Goal: Check status: Check status

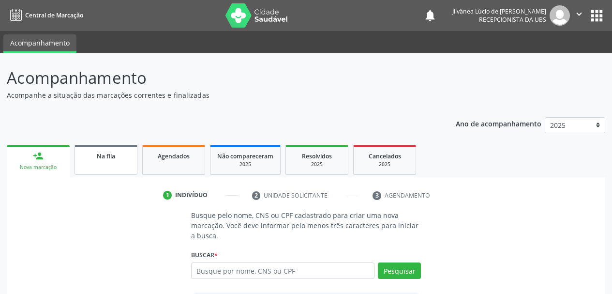
click at [115, 156] on span "Na fila" at bounding box center [106, 156] width 18 height 8
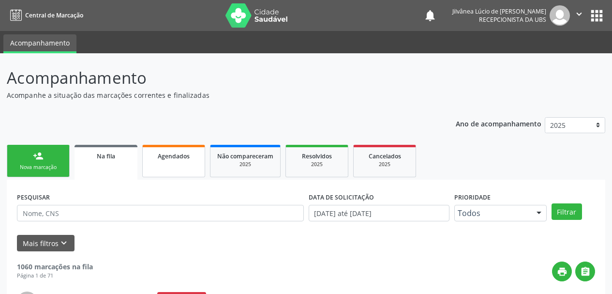
click at [191, 155] on div "Agendados" at bounding box center [173, 155] width 48 height 10
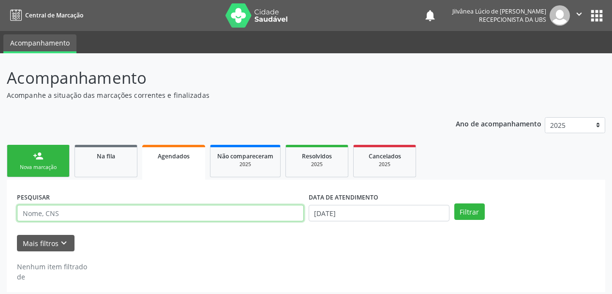
click at [175, 207] on input "text" at bounding box center [160, 213] width 287 height 16
paste input "[PERSON_NAME]"
type input "[PERSON_NAME]"
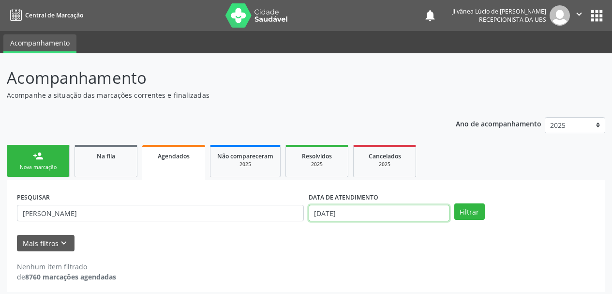
click at [398, 212] on input "[DATE]" at bounding box center [379, 213] width 141 height 16
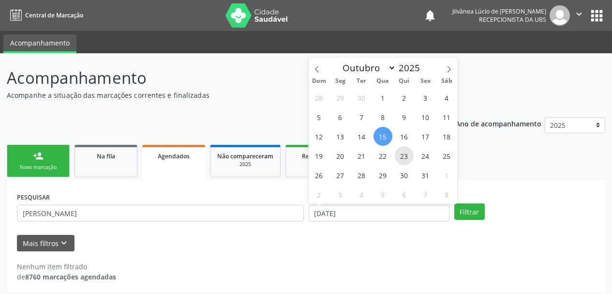
click at [403, 158] on span "23" at bounding box center [404, 155] width 19 height 19
type input "[DATE]"
click at [477, 187] on div "PESQUISAR [PERSON_NAME] DATA DE ATENDIMENTO Filtrar UNIDADE EXECUTANTE Selecion…" at bounding box center [306, 235] width 598 height 112
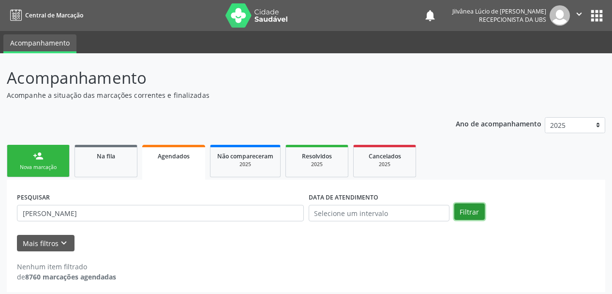
click at [471, 208] on button "Filtrar" at bounding box center [469, 211] width 30 height 16
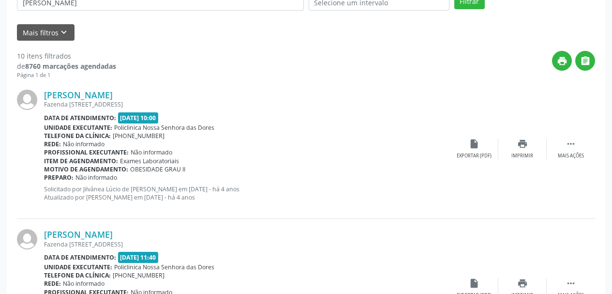
scroll to position [193, 0]
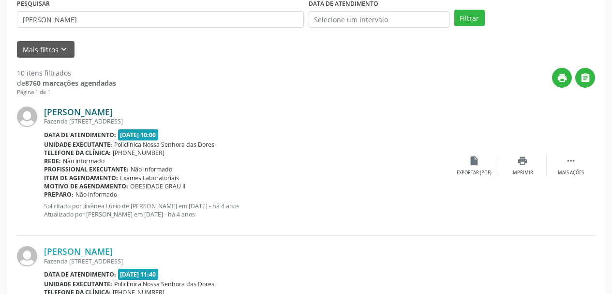
click at [93, 111] on link "[PERSON_NAME]" at bounding box center [78, 111] width 69 height 11
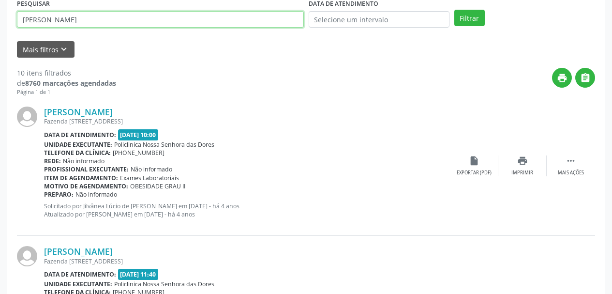
drag, startPoint x: 103, startPoint y: 24, endPoint x: 0, endPoint y: 34, distance: 103.0
paste input "[PERSON_NAME]"
click at [454, 10] on button "Filtrar" at bounding box center [469, 18] width 30 height 16
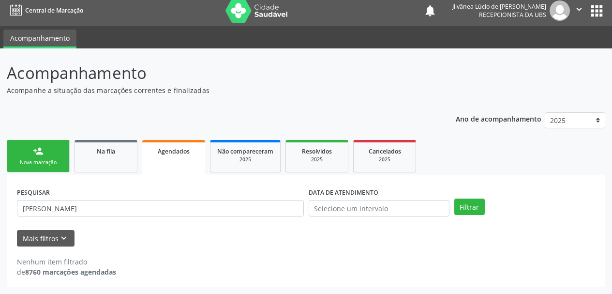
scroll to position [5, 0]
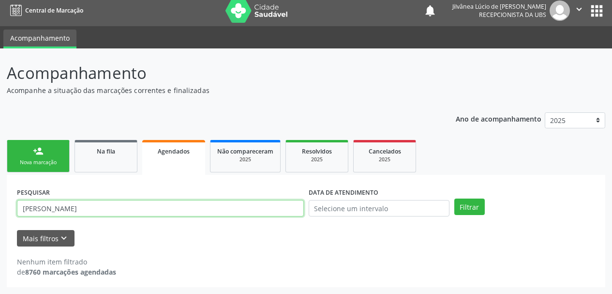
click at [59, 208] on input "[PERSON_NAME]" at bounding box center [160, 208] width 287 height 16
click at [454, 198] on button "Filtrar" at bounding box center [469, 206] width 30 height 16
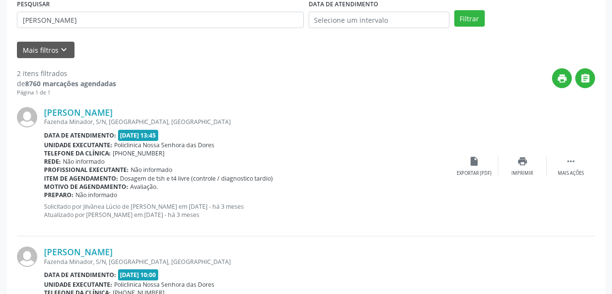
scroll to position [198, 0]
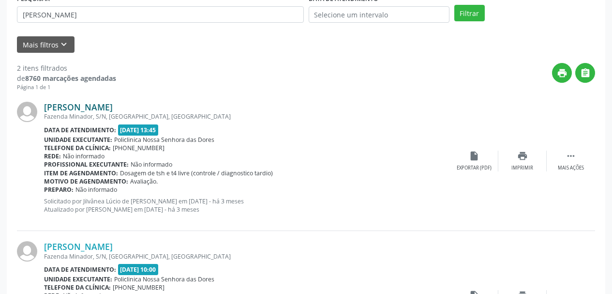
click at [90, 111] on link "[PERSON_NAME]" at bounding box center [78, 107] width 69 height 11
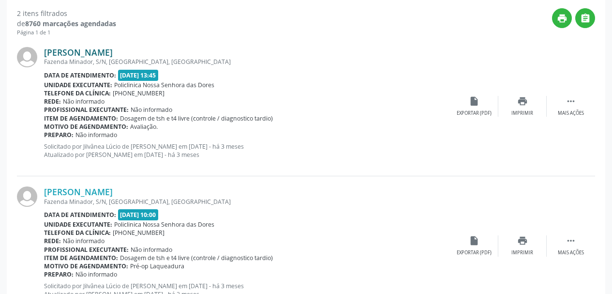
scroll to position [195, 0]
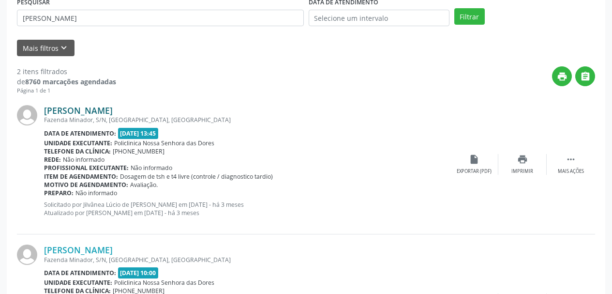
click at [90, 111] on link "[PERSON_NAME]" at bounding box center [78, 110] width 69 height 11
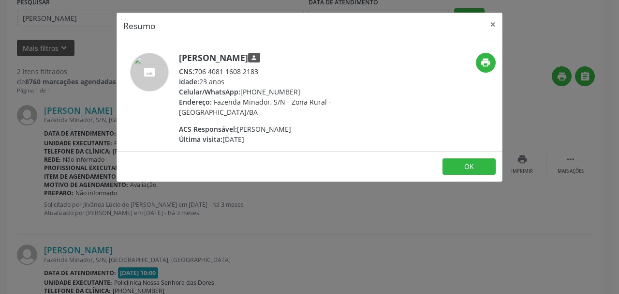
drag, startPoint x: 272, startPoint y: 68, endPoint x: 197, endPoint y: 67, distance: 75.4
click at [197, 67] on div "CNS: 706 4081 1608 2183" at bounding box center [273, 71] width 188 height 10
copy div "706 4081 1608 2183"
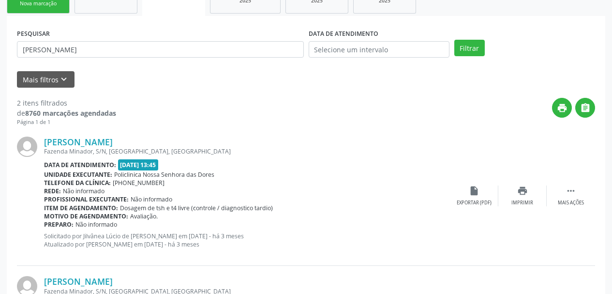
scroll to position [147, 0]
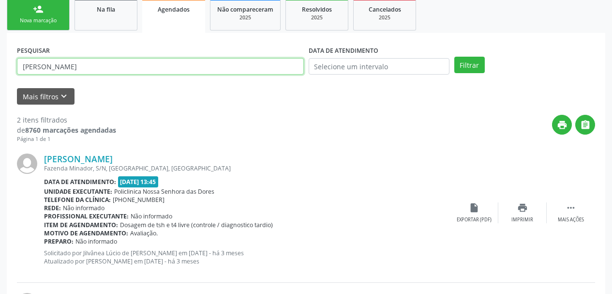
drag, startPoint x: 114, startPoint y: 65, endPoint x: 0, endPoint y: 85, distance: 115.4
click at [0, 85] on div "Acompanhamento Acompanhe a situação das marcações correntes e finalizadas Relat…" at bounding box center [306, 173] width 612 height 532
paste input "[PERSON_NAME]"
click at [454, 57] on button "Filtrar" at bounding box center [469, 65] width 30 height 16
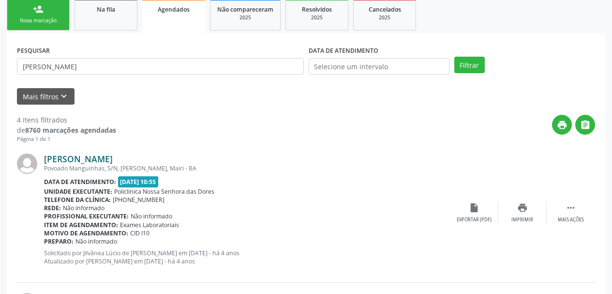
click at [77, 158] on link "[PERSON_NAME]" at bounding box center [78, 158] width 69 height 11
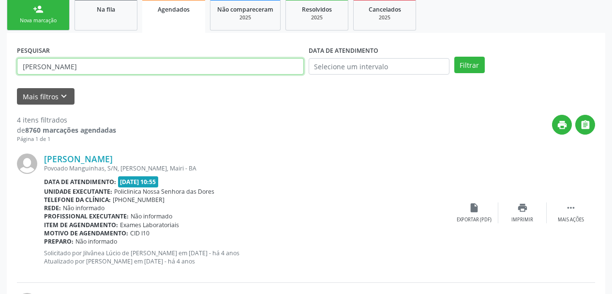
drag, startPoint x: 144, startPoint y: 68, endPoint x: 0, endPoint y: 75, distance: 144.3
paste input "[PERSON_NAME]"
type input "[PERSON_NAME]"
click at [454, 57] on button "Filtrar" at bounding box center [469, 65] width 30 height 16
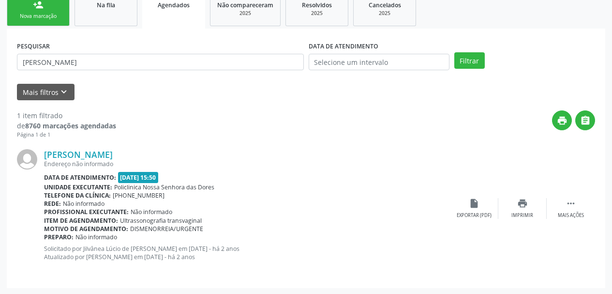
scroll to position [152, 0]
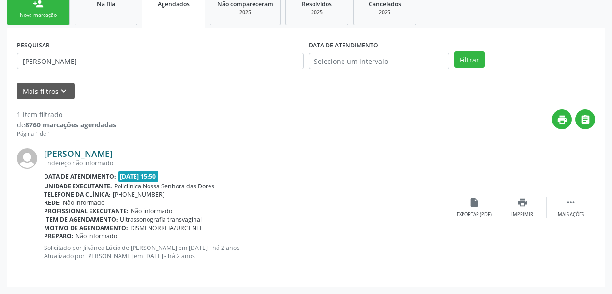
click at [100, 151] on link "[PERSON_NAME]" at bounding box center [78, 153] width 69 height 11
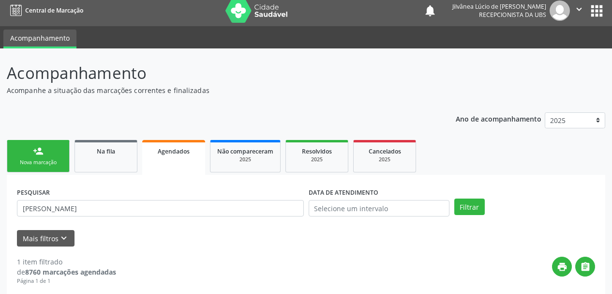
scroll to position [0, 0]
